Goal: Task Accomplishment & Management: Complete application form

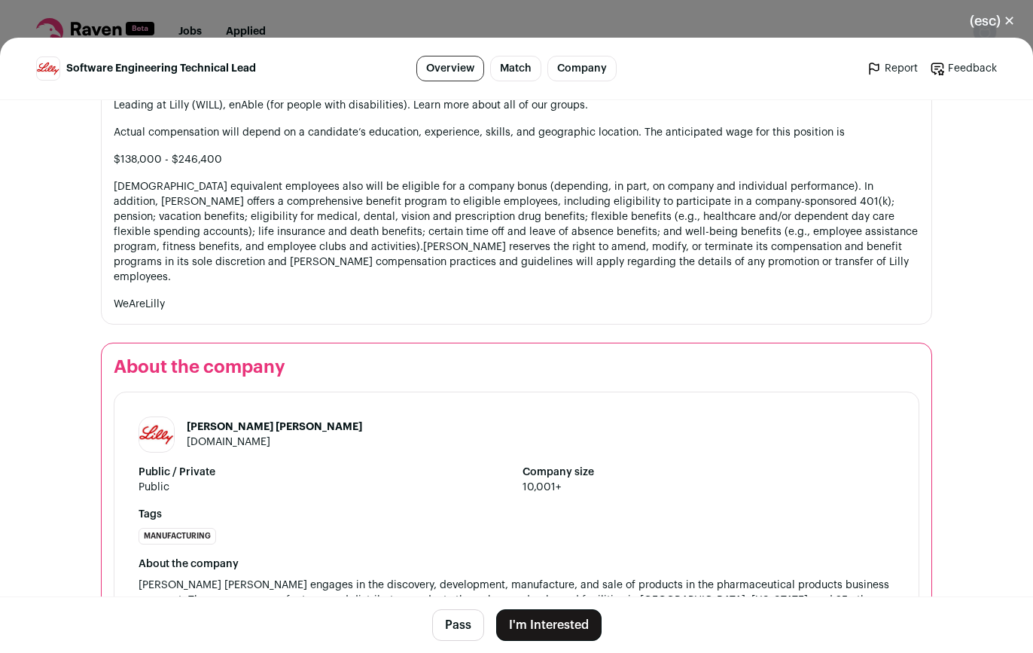
scroll to position [2070, 0]
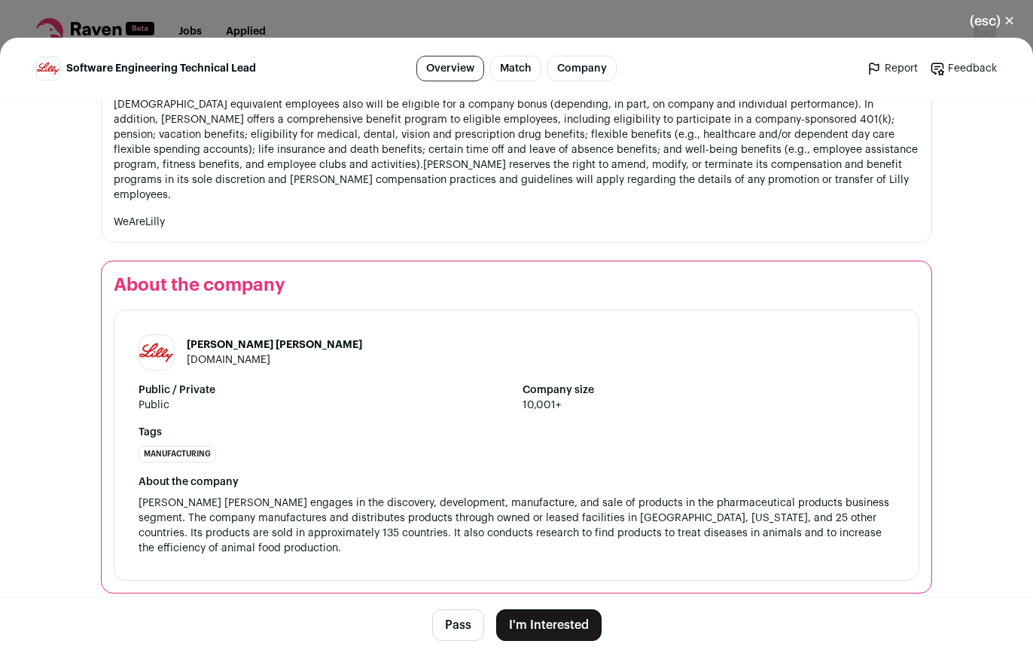
click at [535, 627] on button "I'm Interested" at bounding box center [548, 625] width 105 height 32
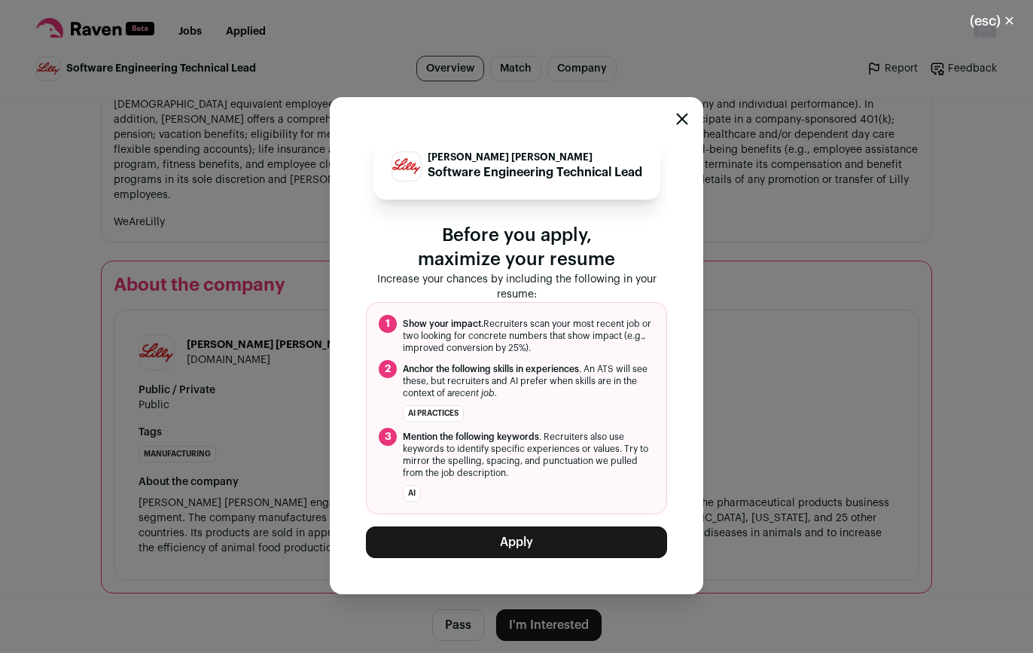
click at [529, 542] on button "Apply" at bounding box center [516, 542] width 301 height 32
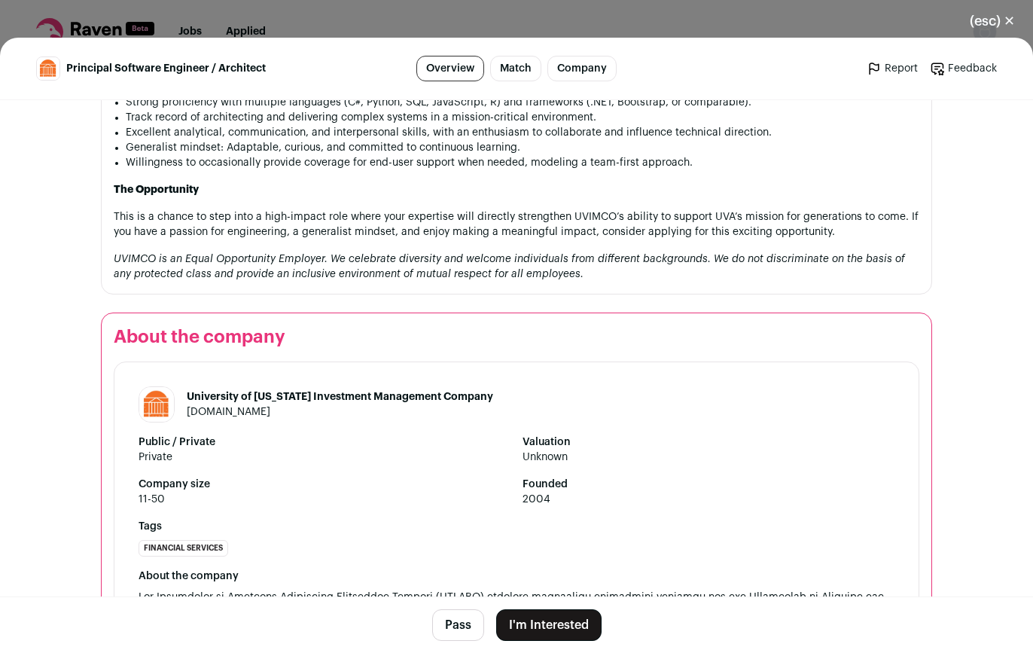
scroll to position [1453, 0]
click at [553, 626] on button "I'm Interested" at bounding box center [548, 625] width 105 height 32
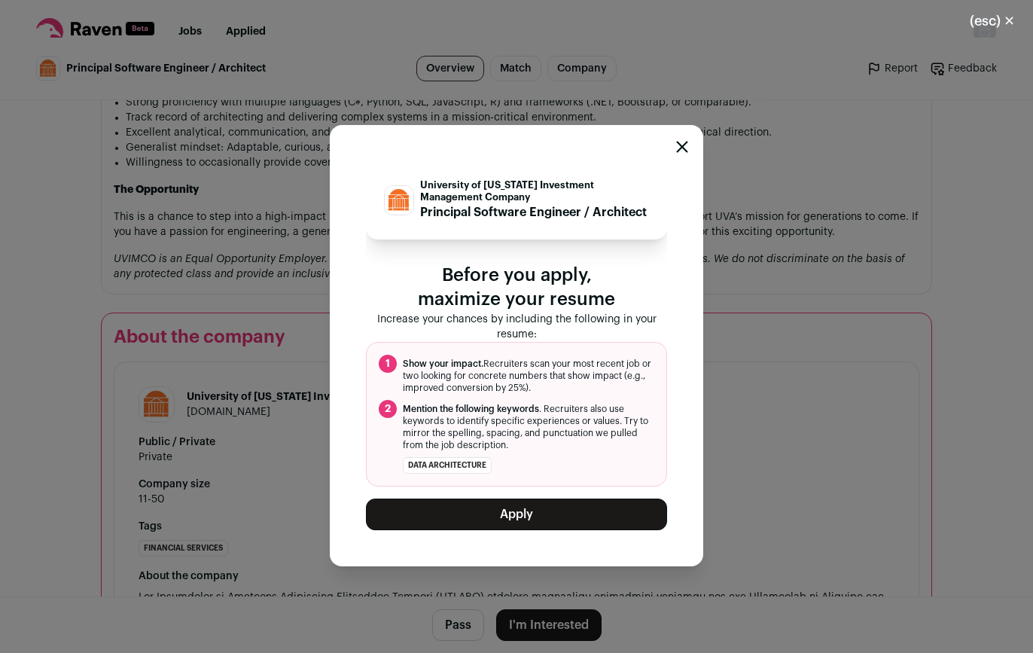
click at [547, 529] on button "Apply" at bounding box center [516, 514] width 301 height 32
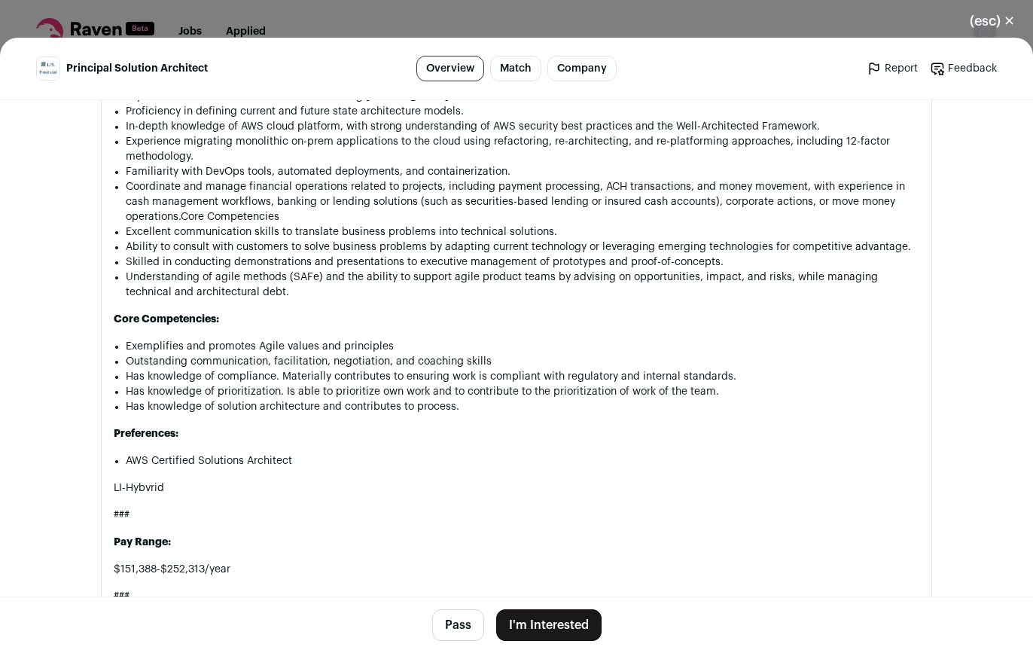
scroll to position [1174, 0]
